Goal: Task Accomplishment & Management: Complete application form

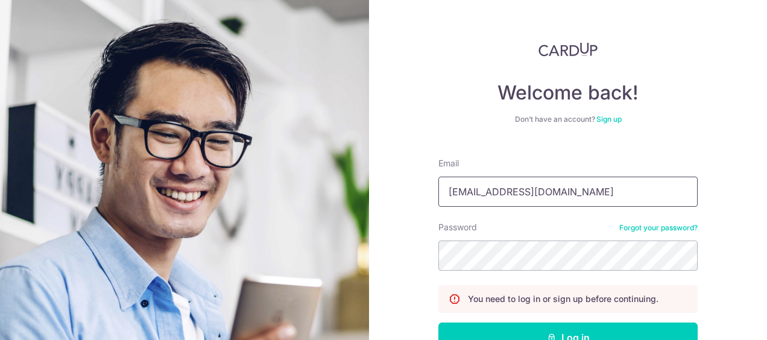
type input "terabytehonqi@gmail.com"
click at [438, 322] on button "Log in" at bounding box center [567, 337] width 259 height 30
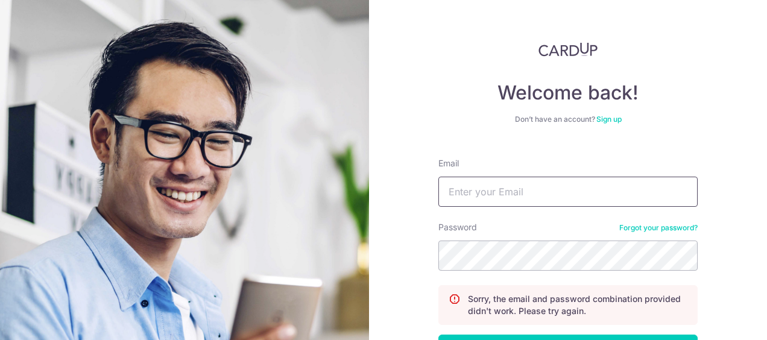
click at [479, 190] on input "Email" at bounding box center [567, 192] width 259 height 30
type input "terabytehonqi@gmail.com"
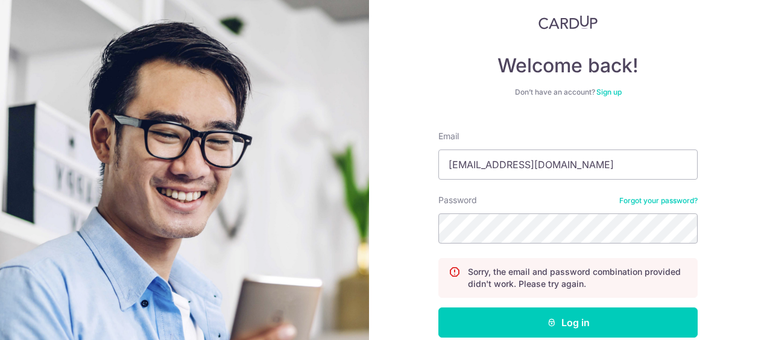
click at [536, 339] on html "Welcome back! Don’t have an account? Sign up Email terabytehonqi@gmail.com Pass…" at bounding box center [383, 170] width 767 height 340
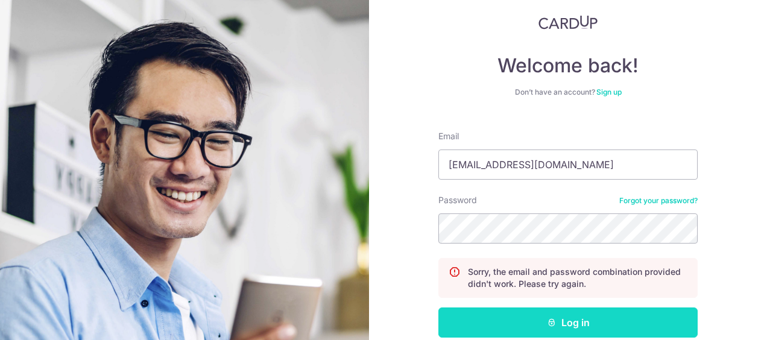
click at [535, 329] on button "Log in" at bounding box center [567, 322] width 259 height 30
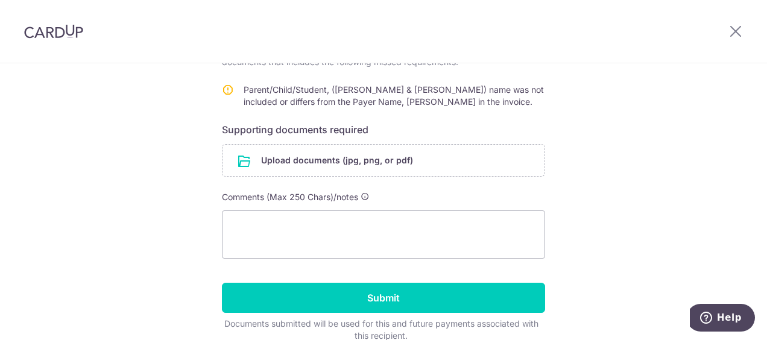
scroll to position [262, 0]
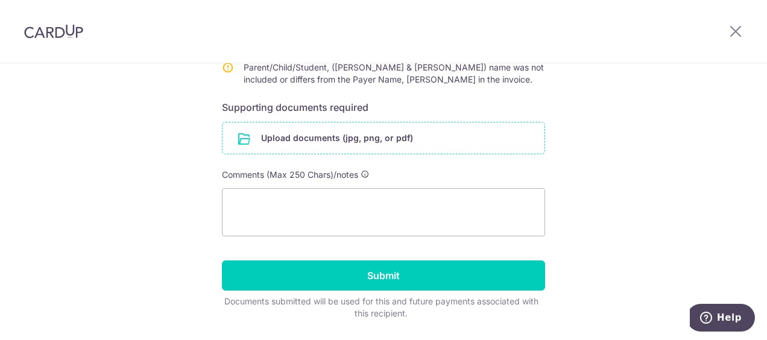
click at [342, 134] on input "file" at bounding box center [383, 137] width 322 height 31
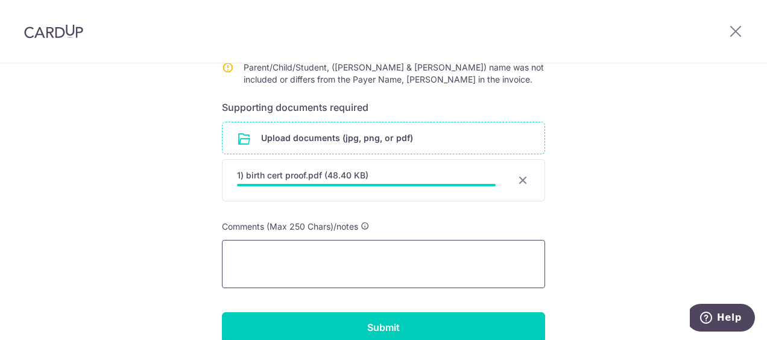
scroll to position [322, 0]
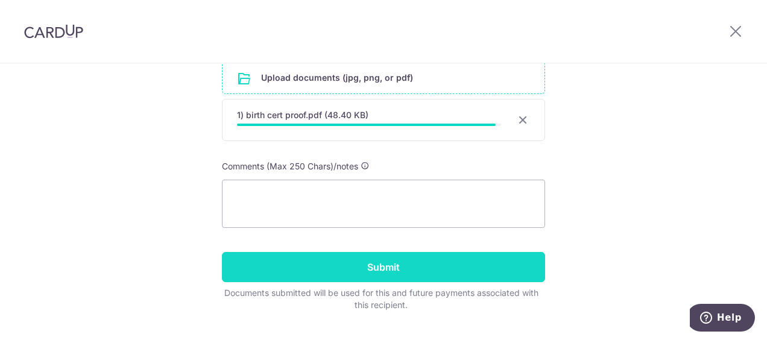
click at [414, 263] on input "Submit" at bounding box center [383, 267] width 323 height 30
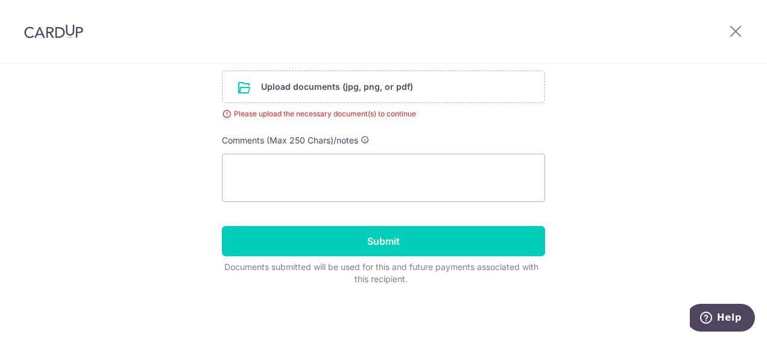
scroll to position [253, 0]
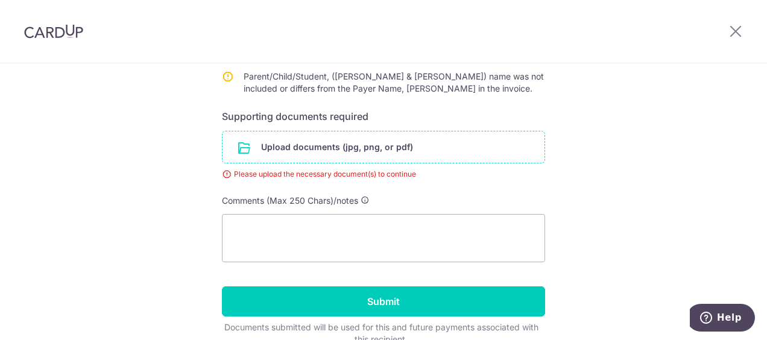
click at [412, 139] on input "file" at bounding box center [383, 146] width 322 height 31
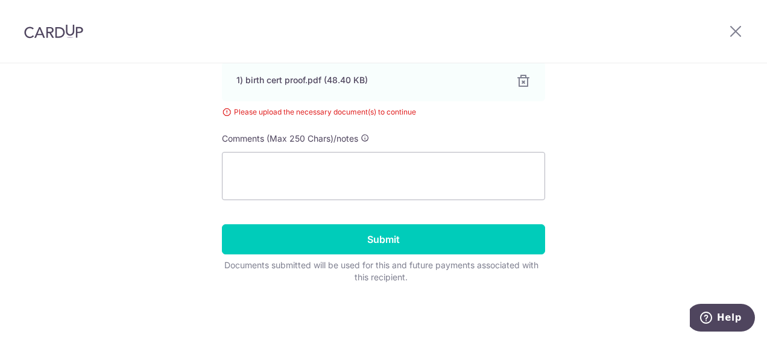
scroll to position [358, 0]
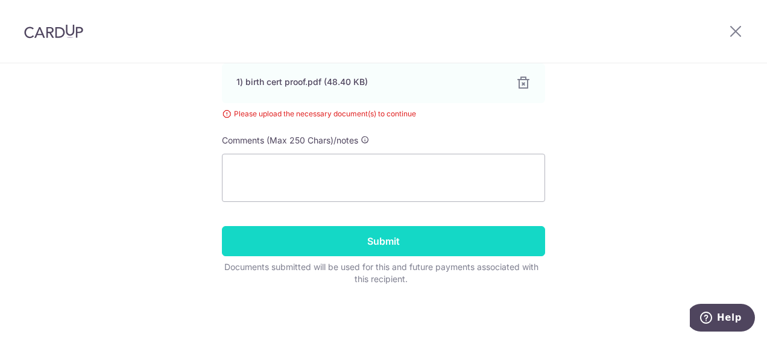
click at [351, 233] on input "Submit" at bounding box center [383, 241] width 323 height 30
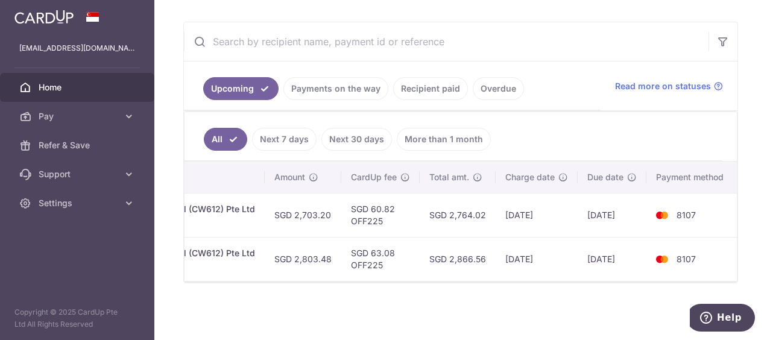
scroll to position [192, 0]
